Goal: Task Accomplishment & Management: Manage account settings

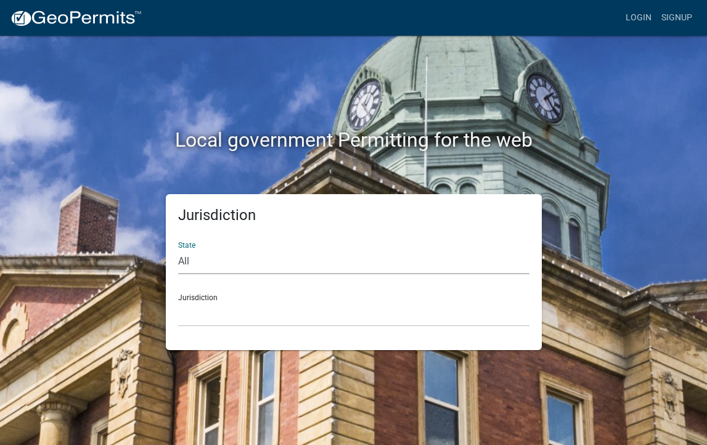
select select "[US_STATE]"
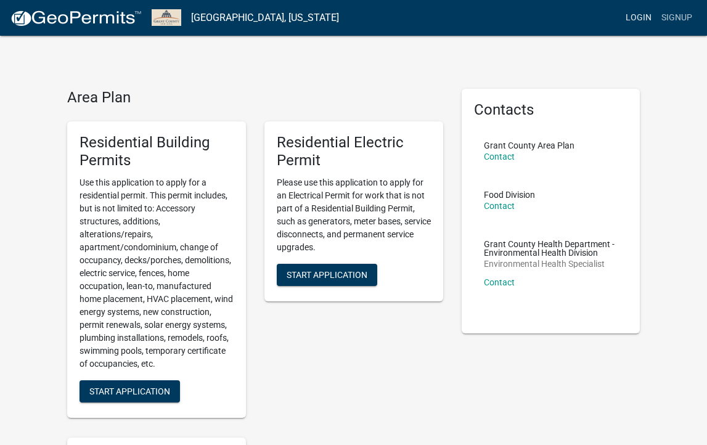
click at [639, 18] on link "Login" at bounding box center [639, 17] width 36 height 23
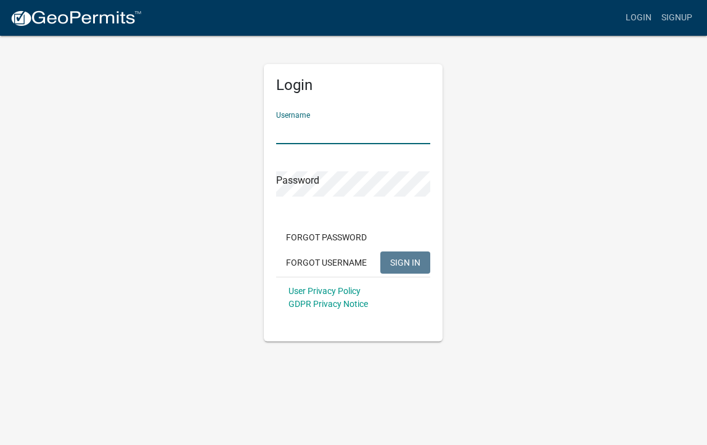
type input "kgraberconst"
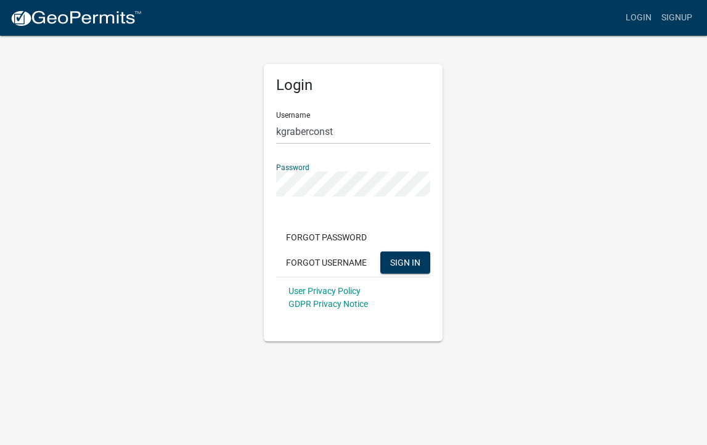
click at [408, 261] on span "SIGN IN" at bounding box center [405, 262] width 30 height 10
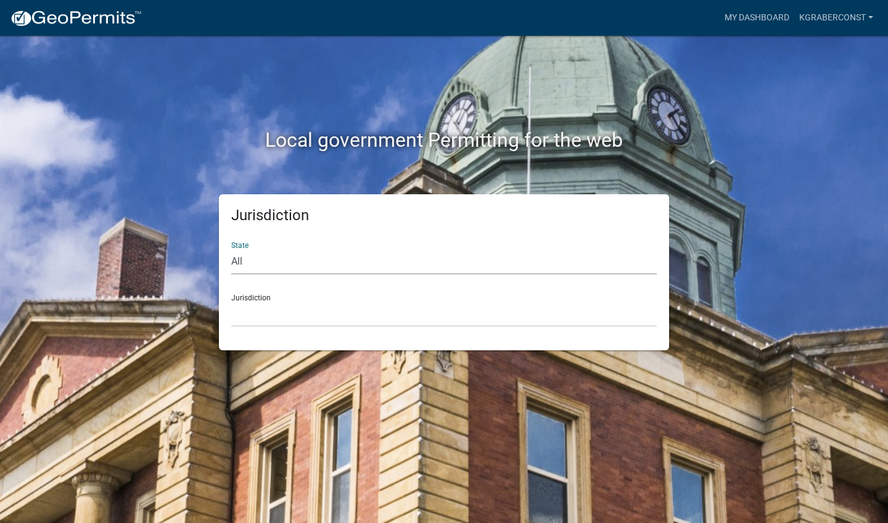
select select "[US_STATE]"
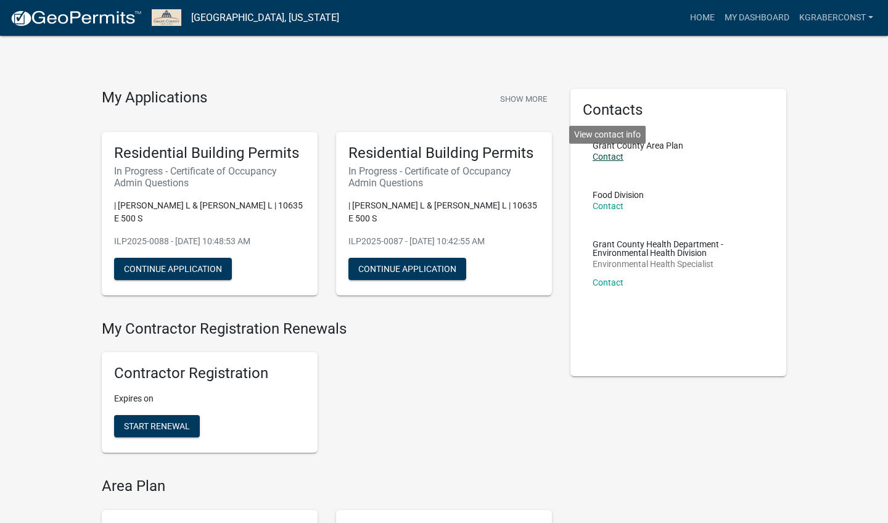
click at [616, 157] on link "Contact" at bounding box center [607, 157] width 31 height 10
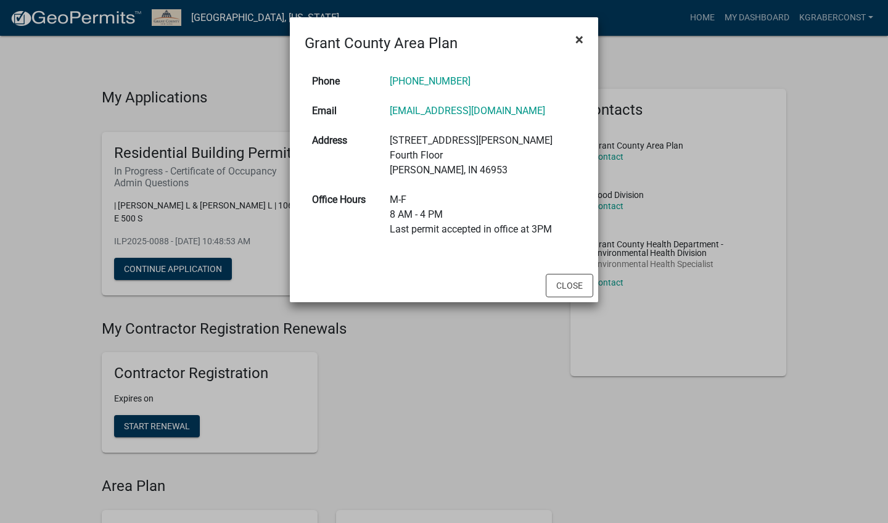
click at [584, 38] on button "×" at bounding box center [579, 39] width 28 height 35
